Goal: Information Seeking & Learning: Learn about a topic

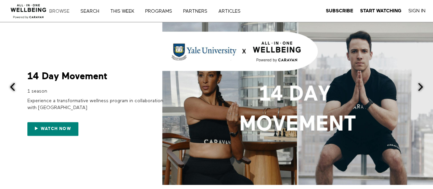
click at [66, 10] on link "Browse" at bounding box center [62, 11] width 30 height 5
click at [90, 13] on link "Search" at bounding box center [92, 11] width 28 height 5
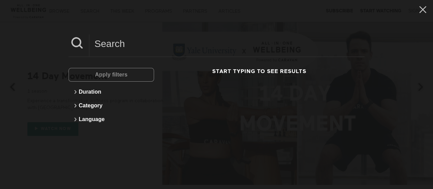
click at [125, 42] on input at bounding box center [227, 43] width 276 height 19
paste input "CARAVAN"
type input "CARAVAN"
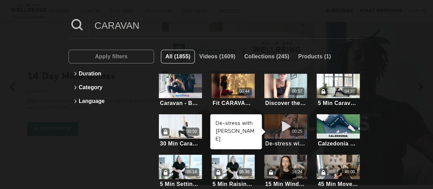
scroll to position [19, 0]
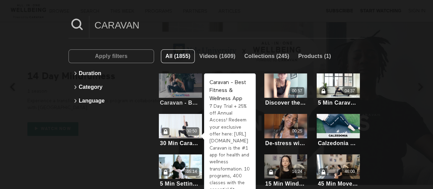
click at [181, 88] on div at bounding box center [180, 85] width 43 height 24
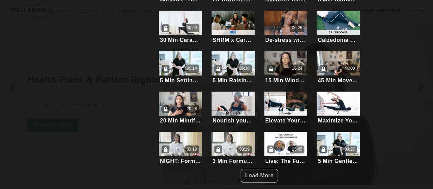
scroll to position [0, 0]
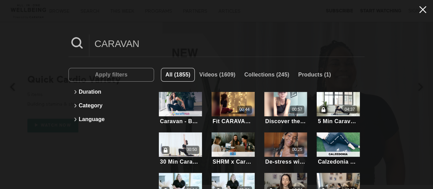
click at [420, 7] on icon at bounding box center [423, 9] width 7 height 7
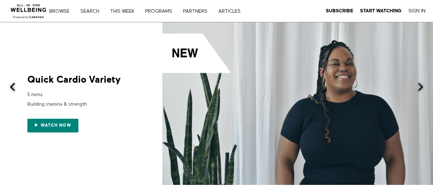
click at [28, 8] on img at bounding box center [28, 9] width 41 height 21
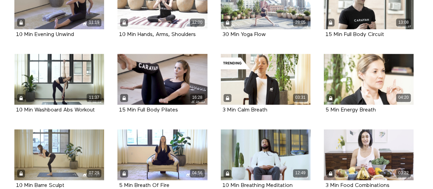
scroll to position [420, 0]
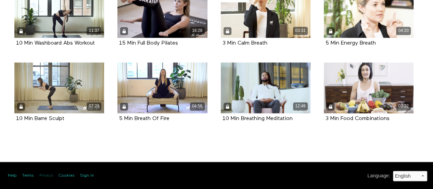
click at [47, 177] on link "Privacy" at bounding box center [46, 176] width 14 height 6
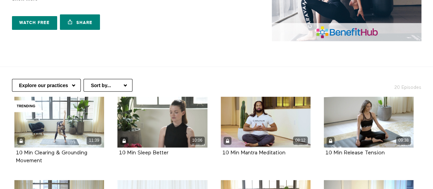
scroll to position [0, 0]
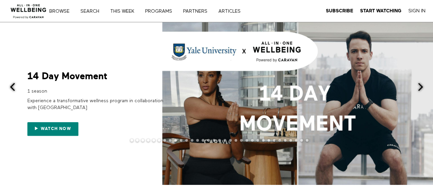
click at [417, 84] on span at bounding box center [421, 87] width 9 height 9
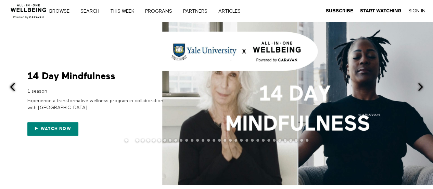
click at [417, 84] on span at bounding box center [421, 87] width 9 height 9
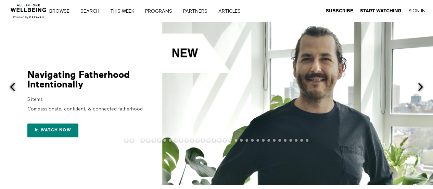
click at [417, 84] on span at bounding box center [421, 87] width 9 height 9
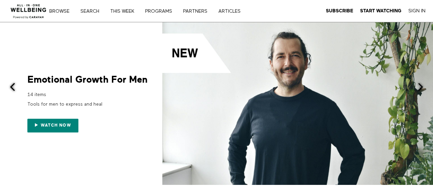
click at [417, 84] on span at bounding box center [421, 87] width 9 height 9
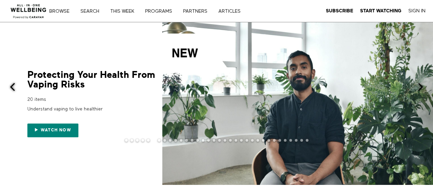
click at [417, 84] on span at bounding box center [421, 87] width 9 height 9
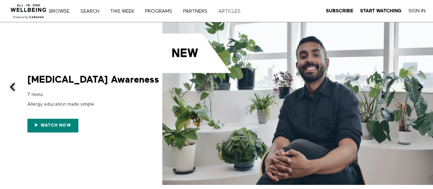
click at [223, 11] on link "ARTICLES" at bounding box center [232, 11] width 32 height 5
click at [123, 13] on link "THIS WEEK" at bounding box center [125, 11] width 34 height 5
